Goal: Browse casually

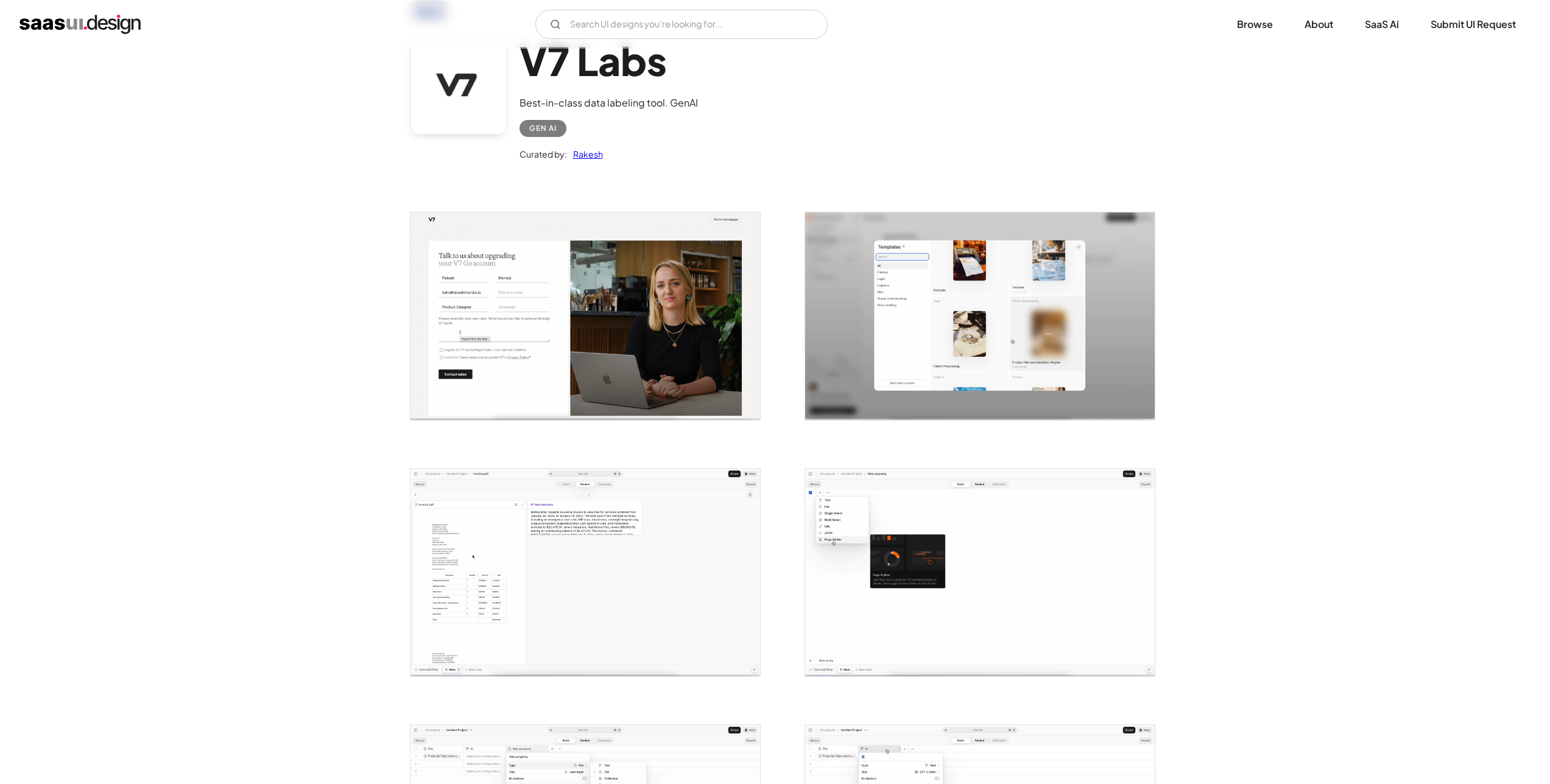
scroll to position [209, 0]
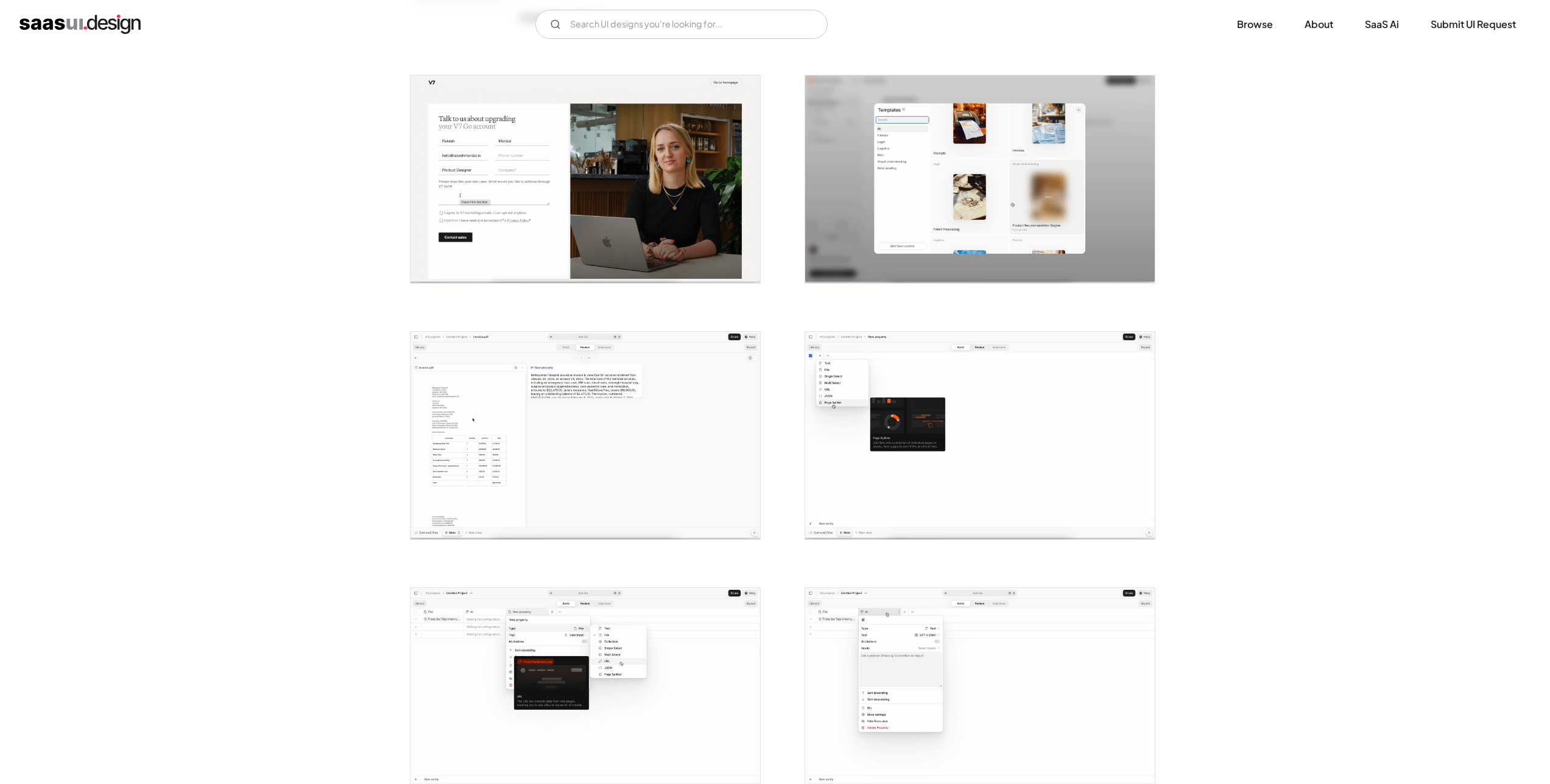
click at [884, 417] on img "open lightbox" at bounding box center [980, 435] width 350 height 208
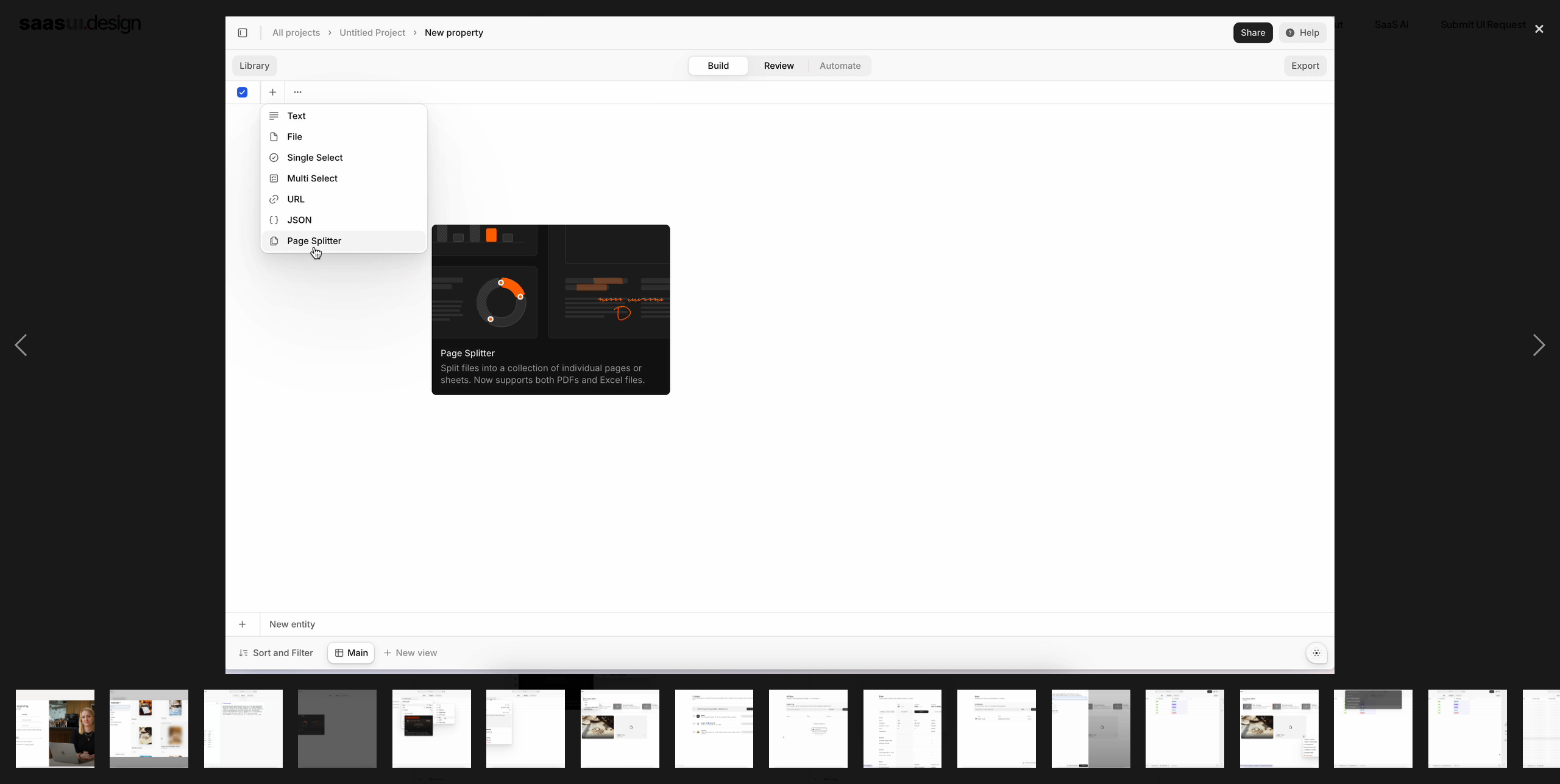
click at [1393, 347] on div at bounding box center [780, 345] width 1560 height 659
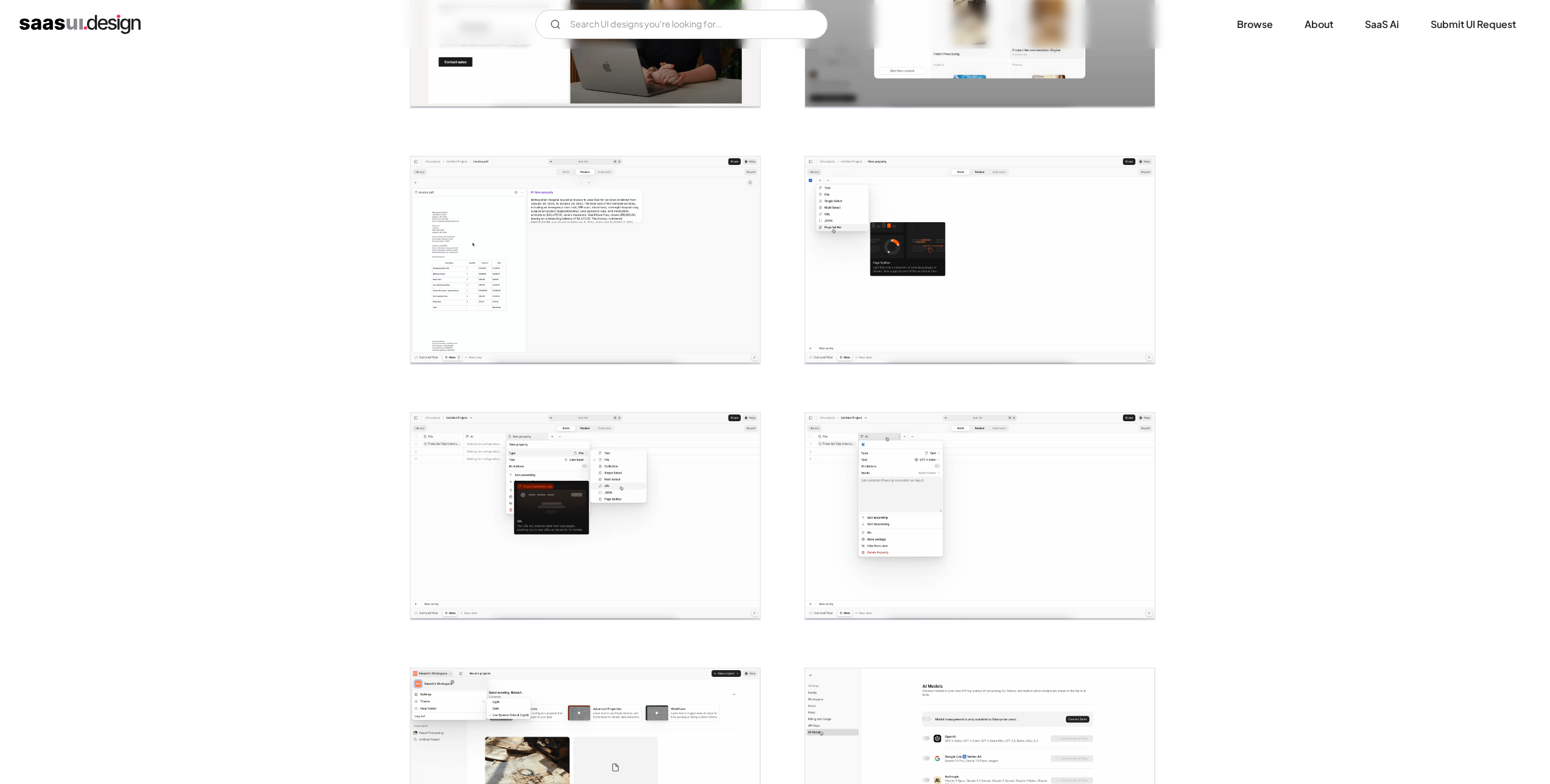
scroll to position [547, 0]
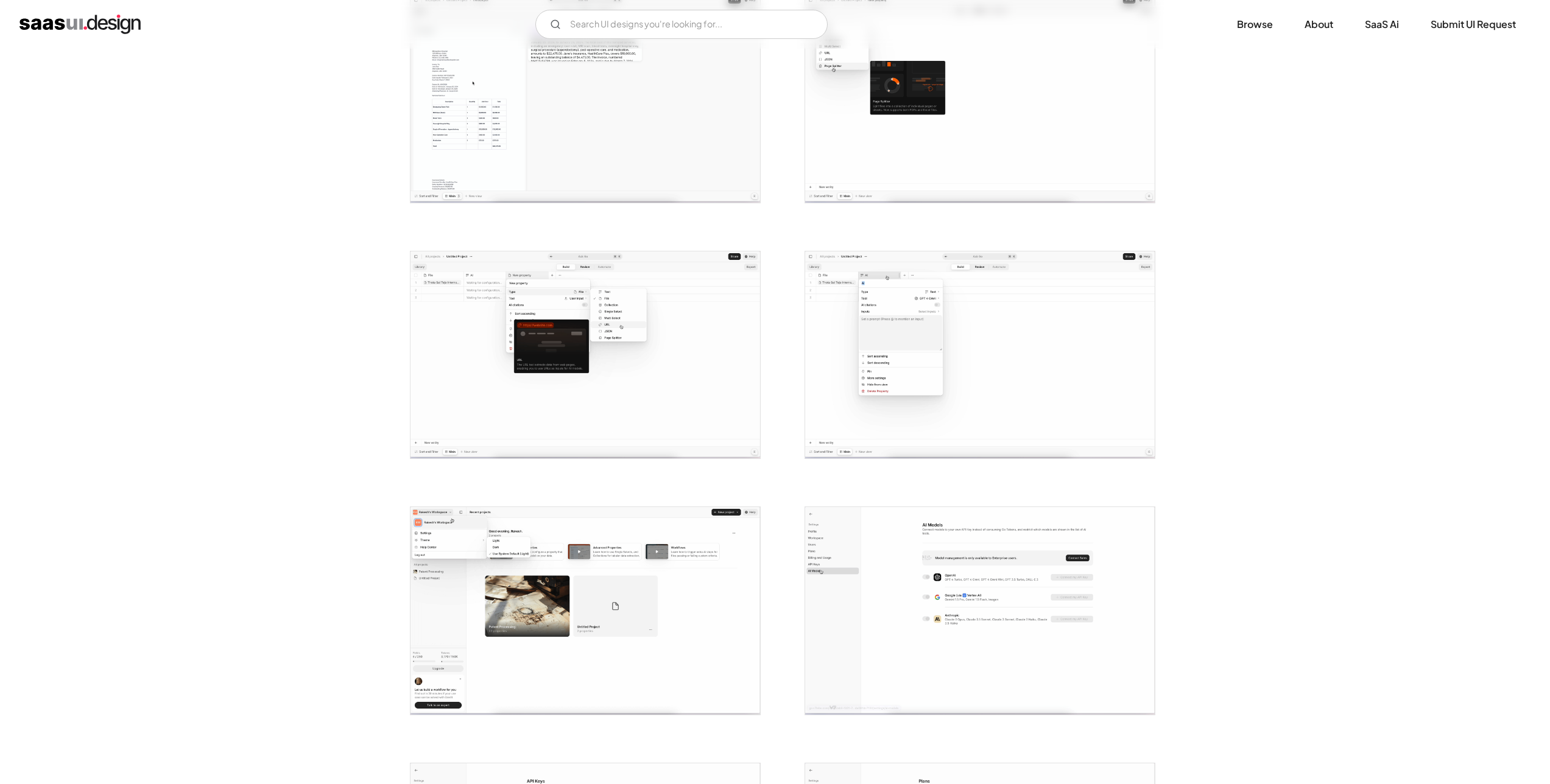
click at [748, 346] on img "open lightbox" at bounding box center [585, 355] width 350 height 208
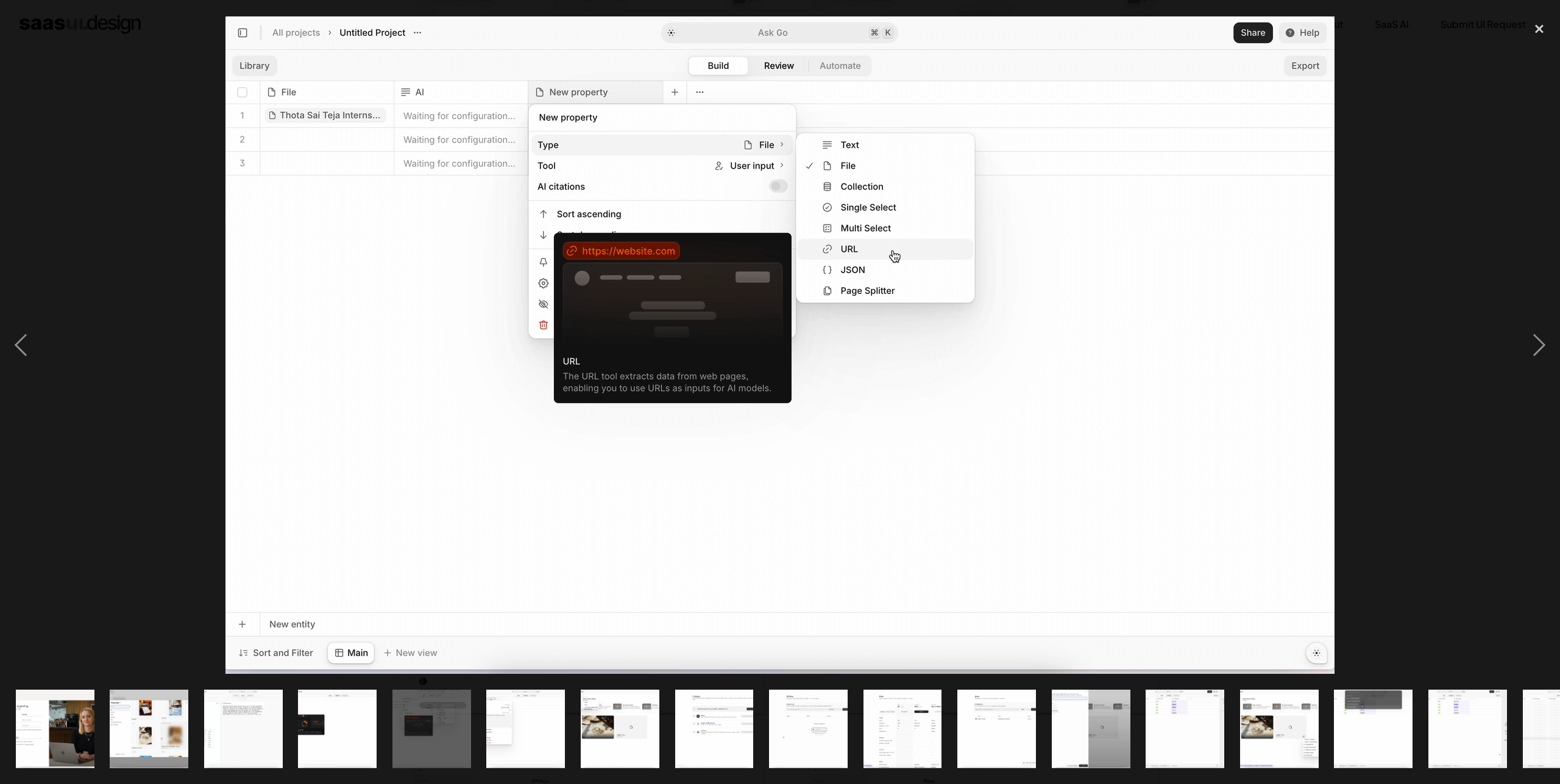
click at [1432, 299] on div at bounding box center [780, 345] width 1560 height 659
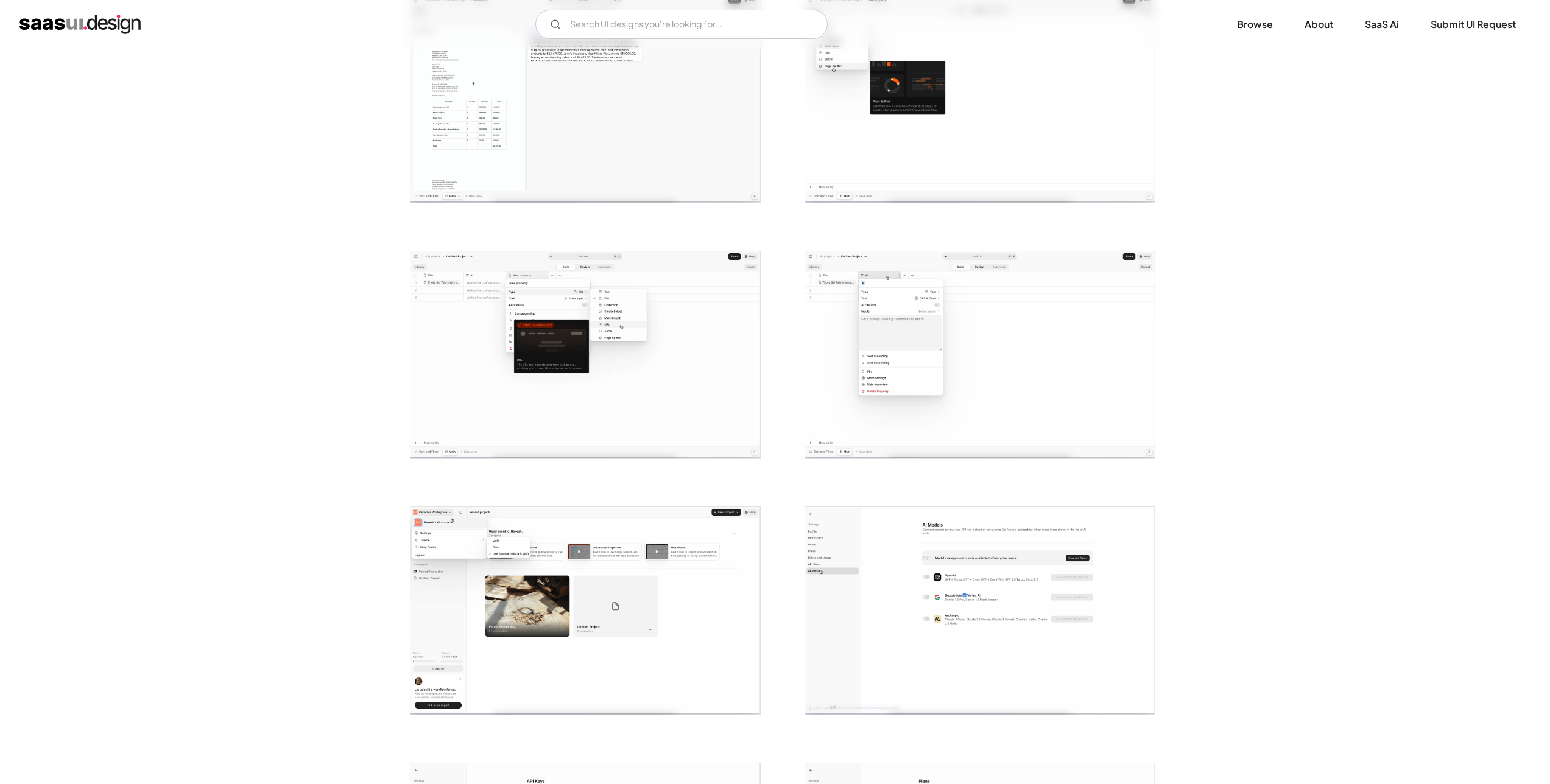
click at [505, 588] on img "open lightbox" at bounding box center [585, 611] width 350 height 208
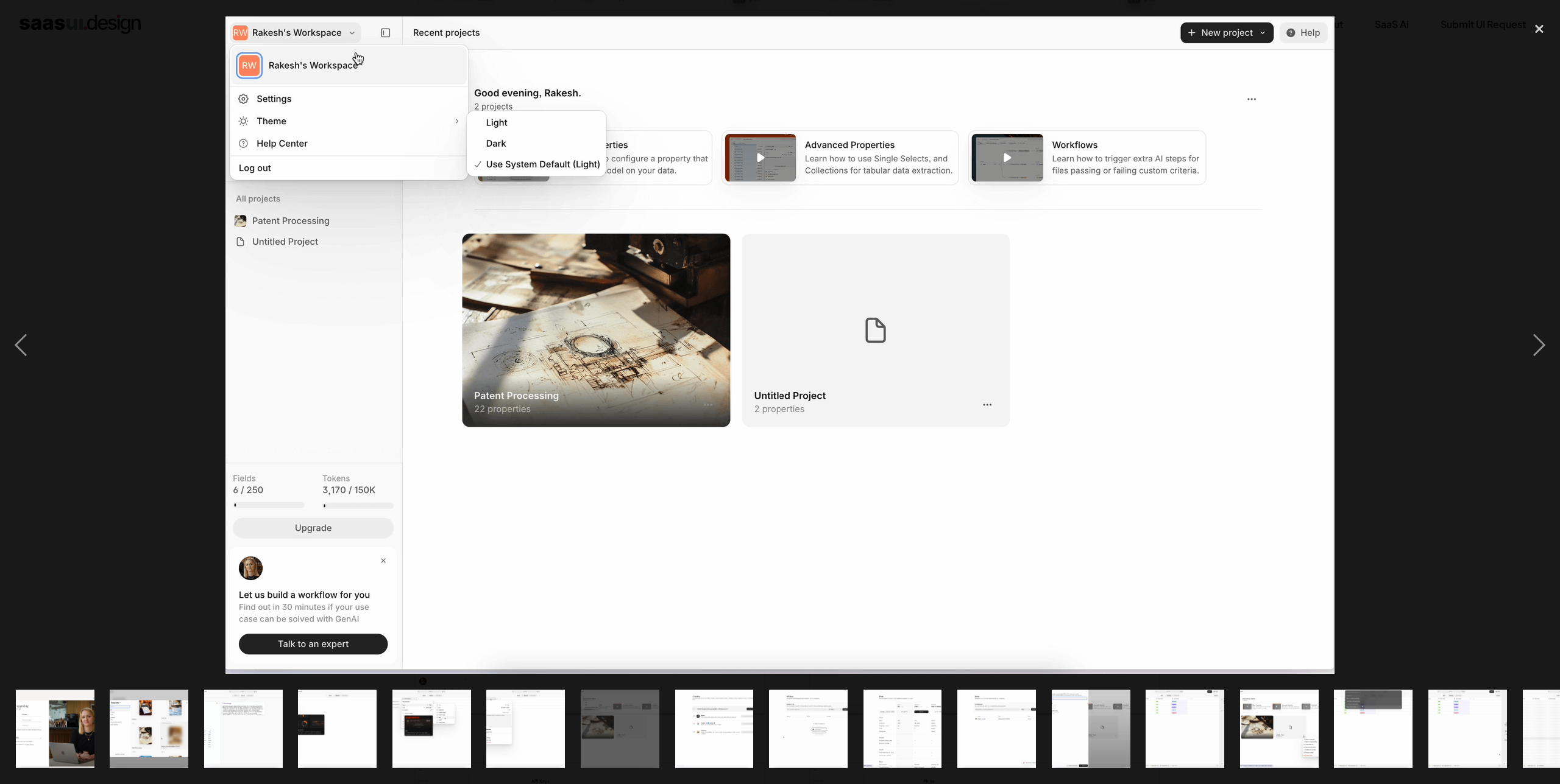
click at [1411, 413] on div at bounding box center [780, 345] width 1560 height 659
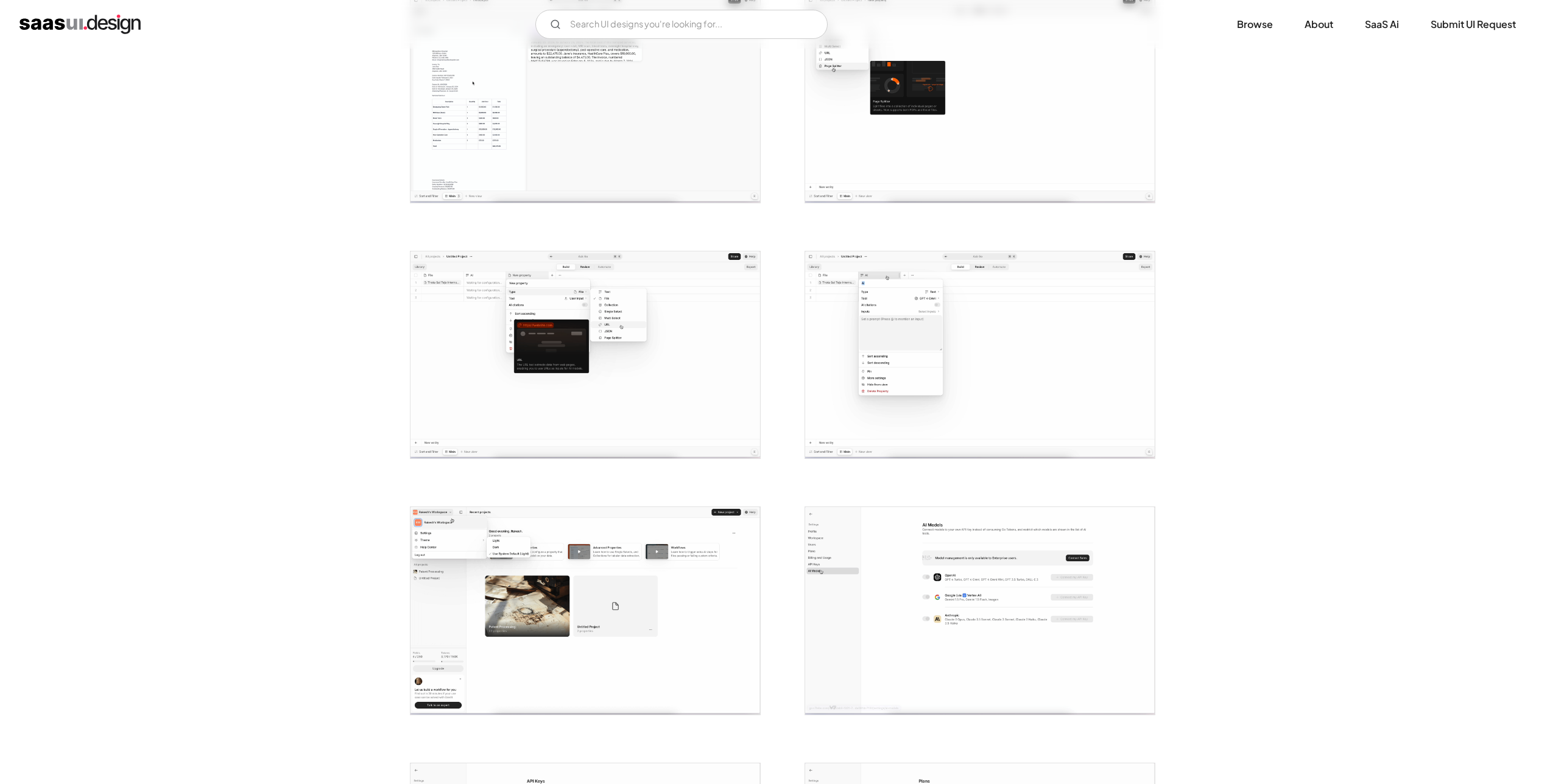
click at [1005, 424] on img "open lightbox" at bounding box center [980, 355] width 350 height 208
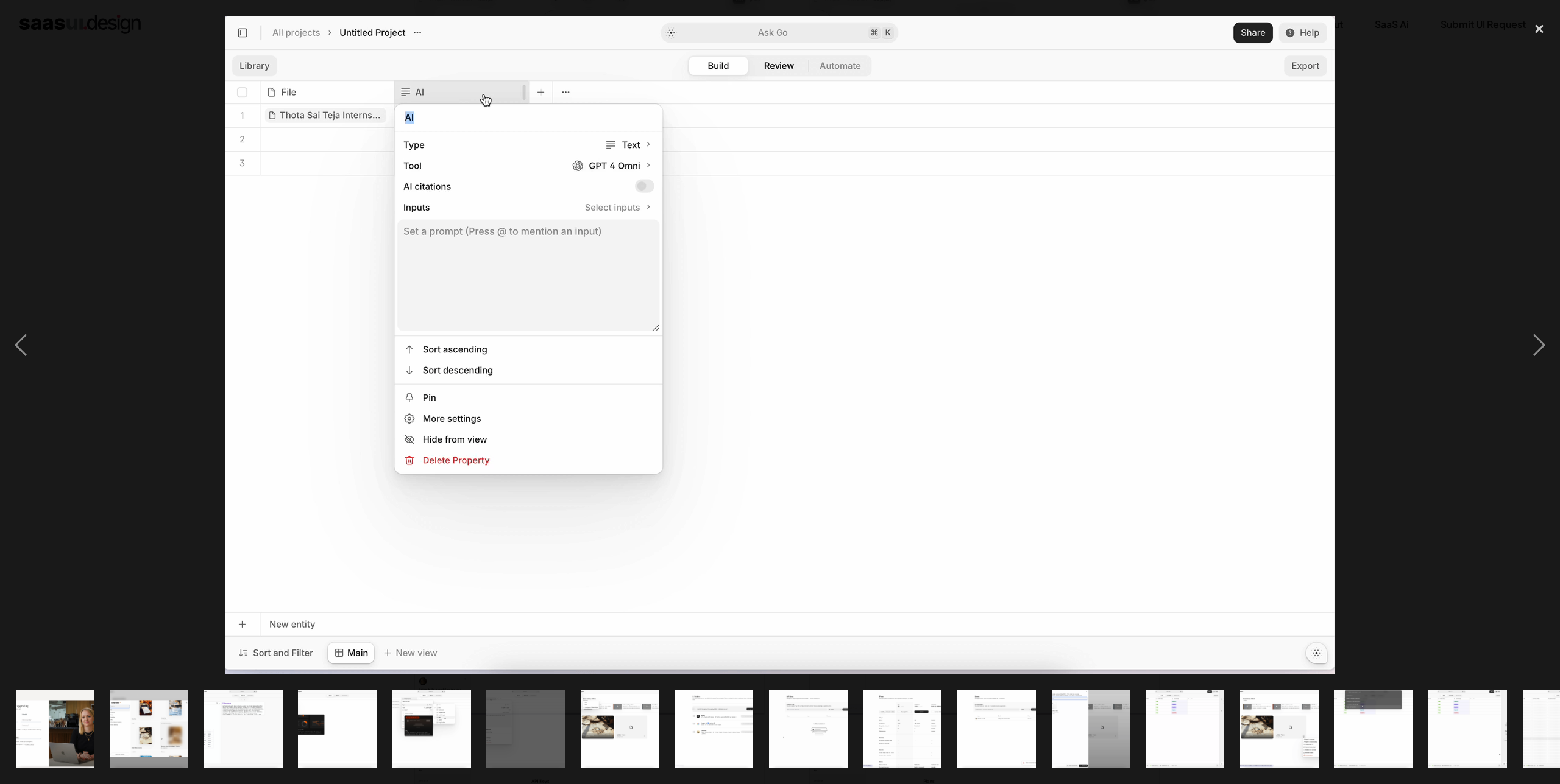
click at [1410, 410] on div at bounding box center [780, 345] width 1560 height 659
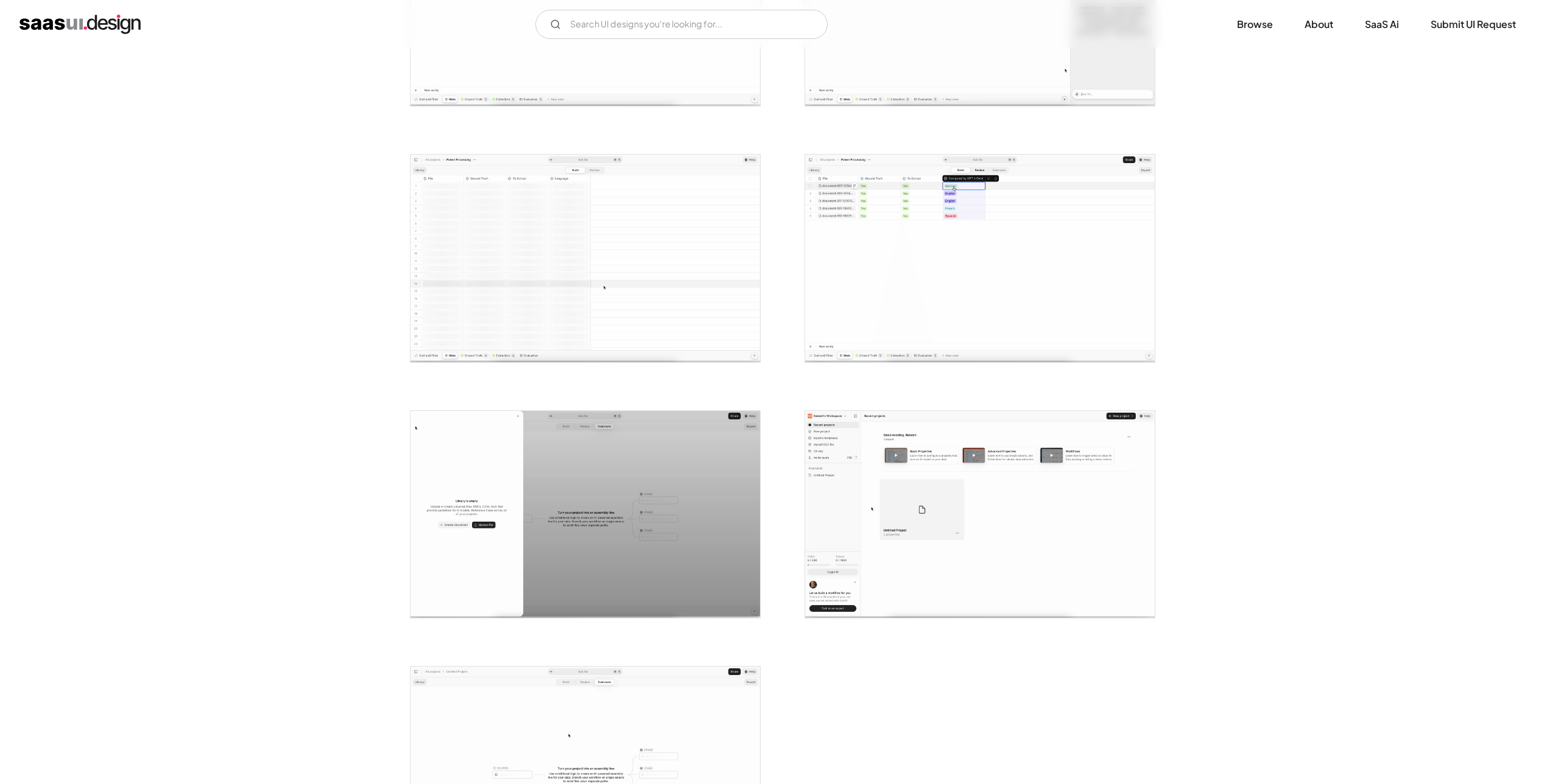
scroll to position [2313, 0]
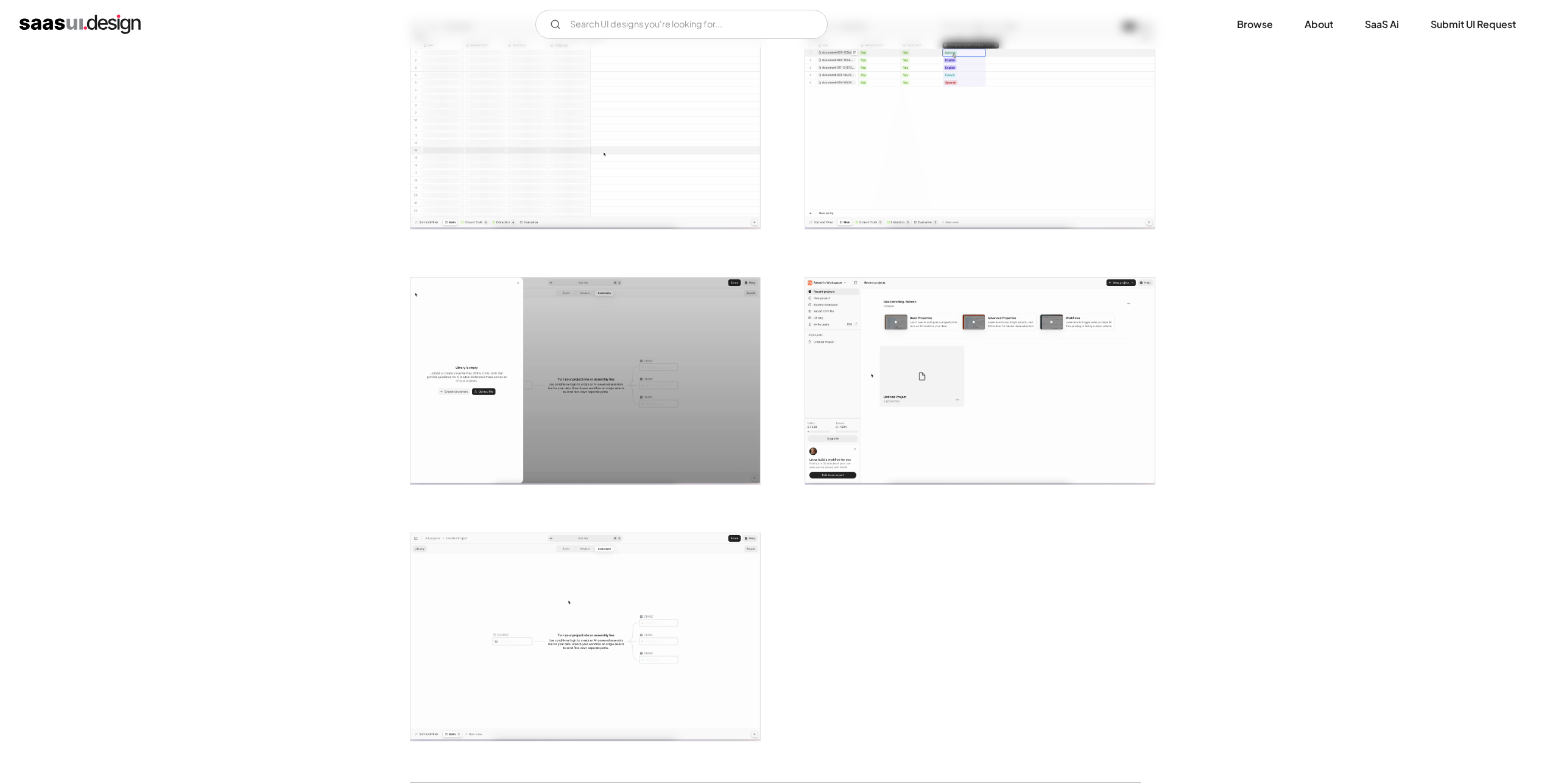
click at [628, 339] on img "open lightbox" at bounding box center [585, 381] width 350 height 208
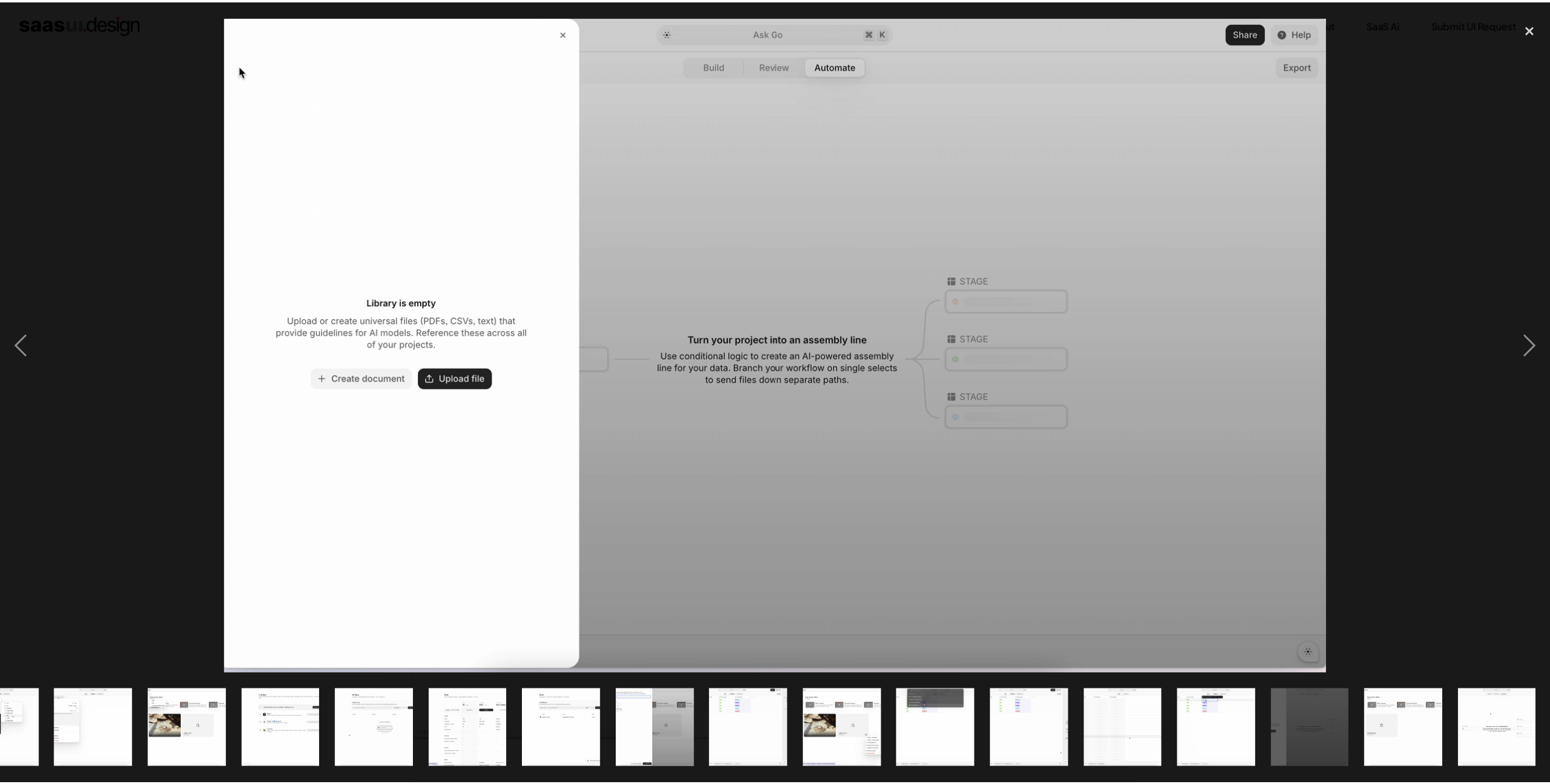
scroll to position [0, 433]
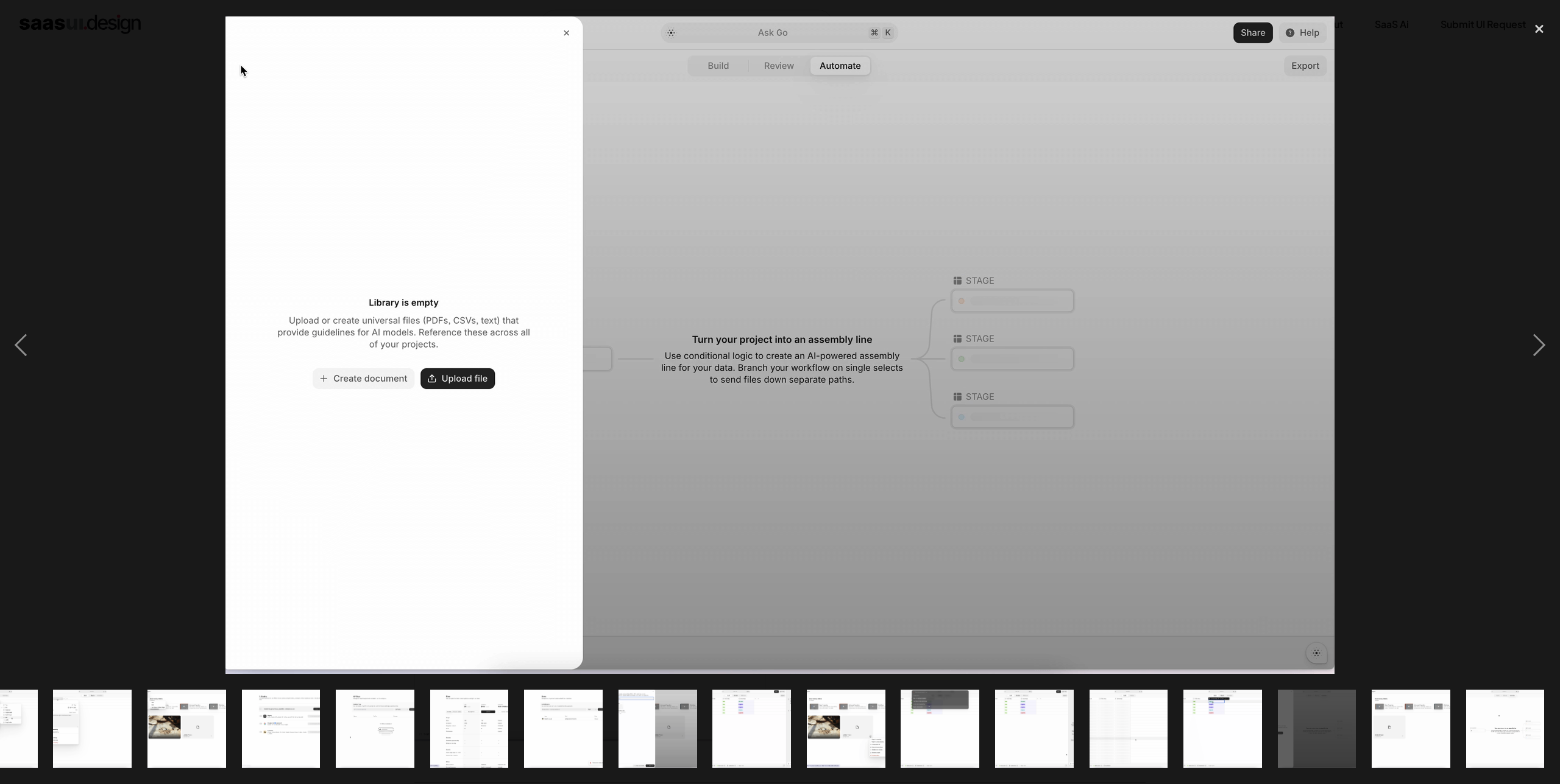
click at [1391, 372] on div at bounding box center [780, 345] width 1560 height 659
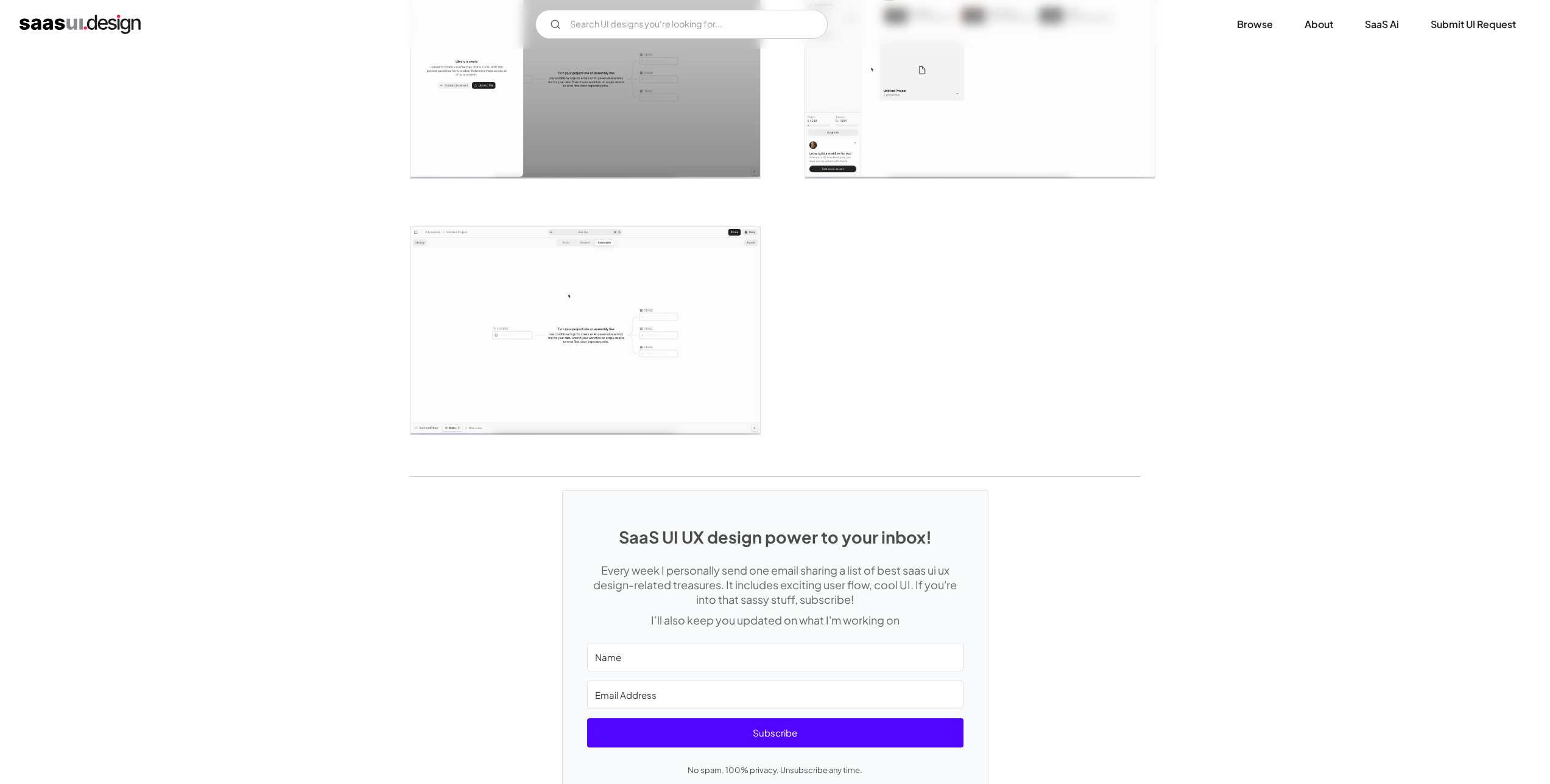
scroll to position [2711, 0]
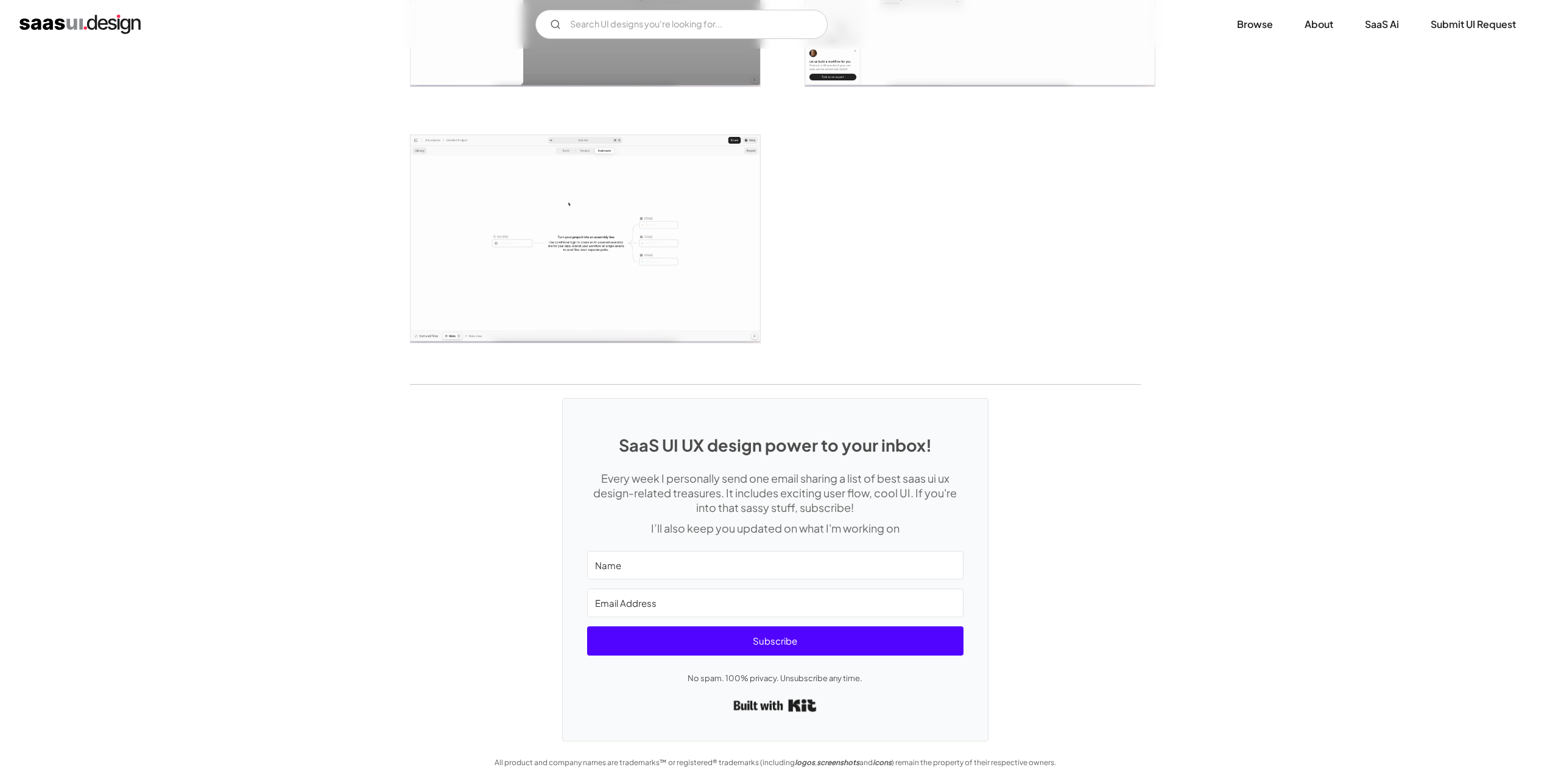
click at [809, 701] on link "Built with Kit" at bounding box center [775, 706] width 83 height 23
click at [718, 262] on img "open lightbox" at bounding box center [585, 238] width 350 height 208
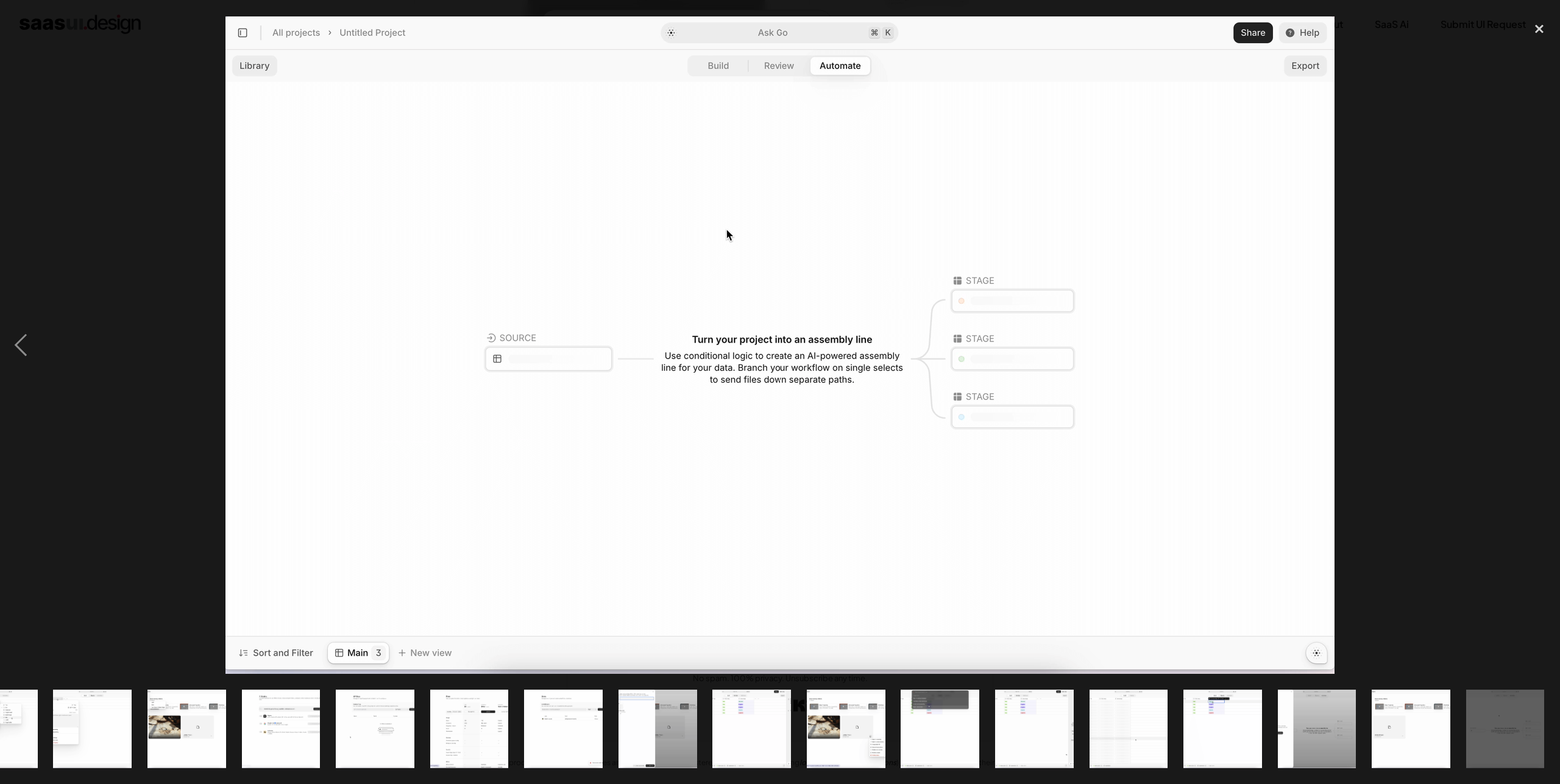
scroll to position [0, 433]
